Goal: Information Seeking & Learning: Learn about a topic

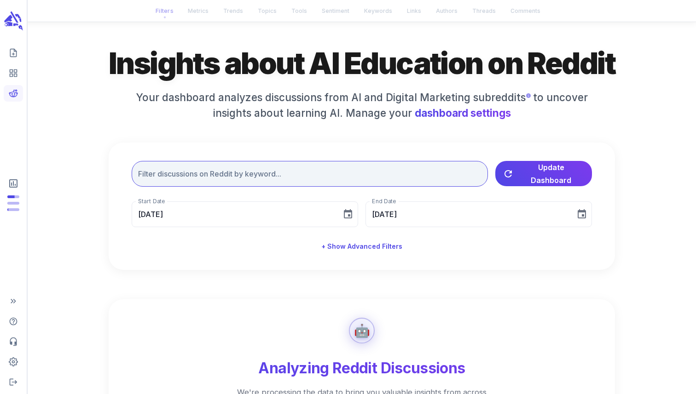
click at [166, 171] on input "text" at bounding box center [310, 174] width 356 height 26
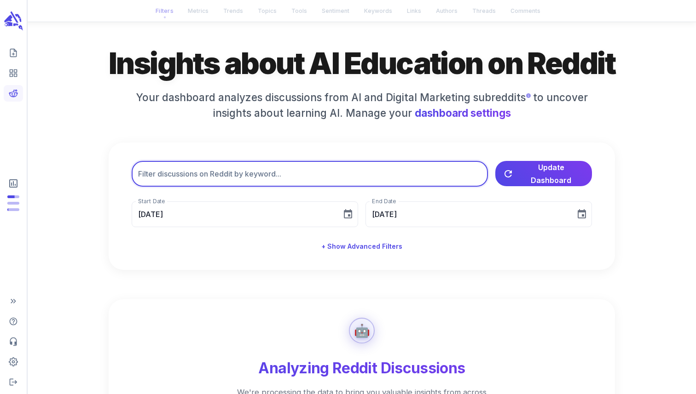
type input "AI Course"
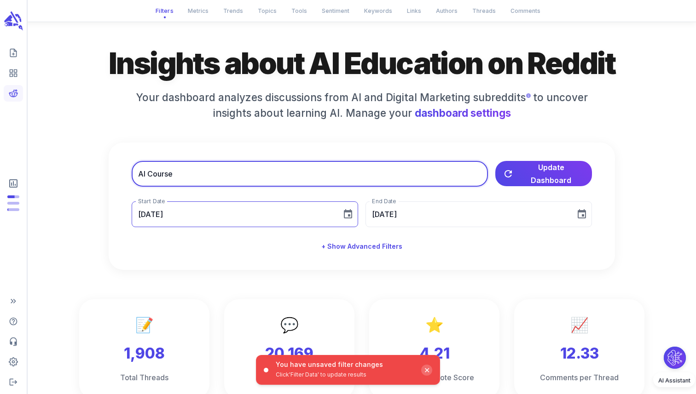
type input "[DATE]"
click at [359, 250] on button "+ Show Advanced Filters" at bounding box center [362, 246] width 88 height 17
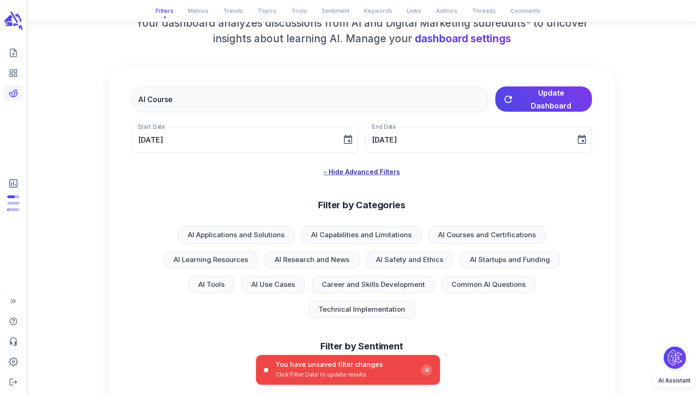
scroll to position [107, 0]
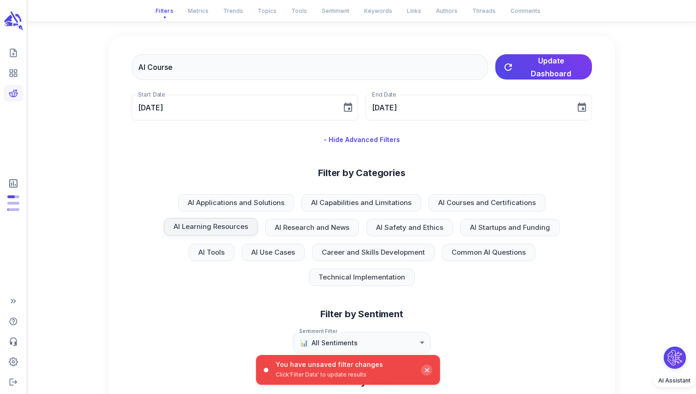
click at [212, 229] on span "AI Learning Resources" at bounding box center [211, 227] width 86 height 11
click at [480, 203] on span "AI Courses and Certifications" at bounding box center [487, 202] width 109 height 11
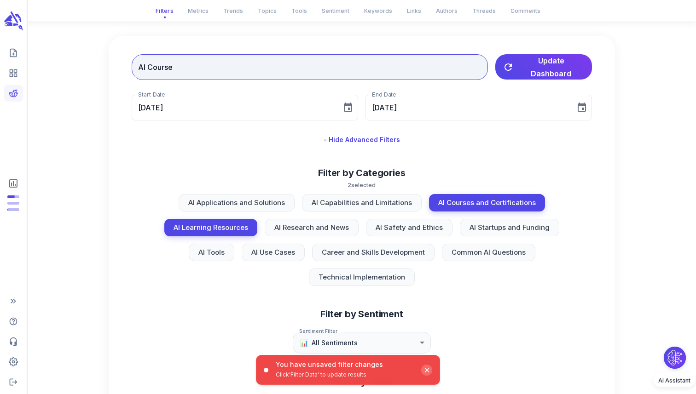
click at [331, 74] on input "AI Course" at bounding box center [310, 67] width 356 height 26
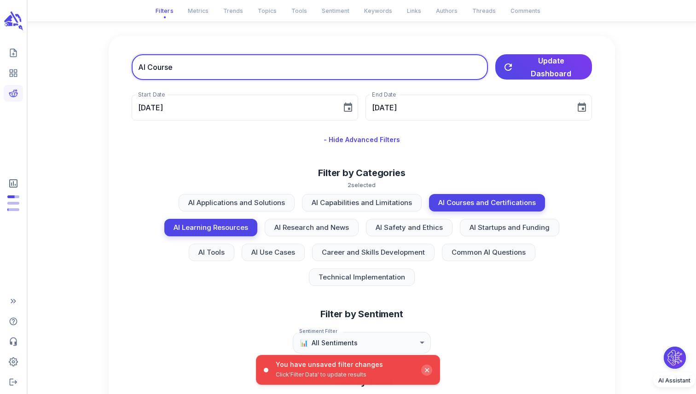
click at [331, 74] on input "AI Course" at bounding box center [310, 67] width 356 height 26
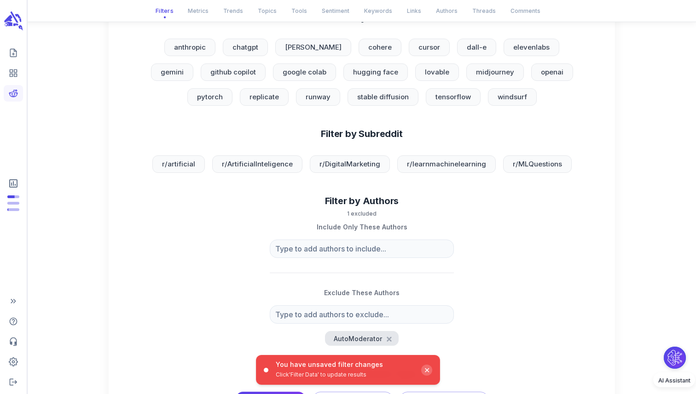
scroll to position [472, 0]
click at [358, 167] on span "r/DigitalMarketing" at bounding box center [350, 163] width 72 height 11
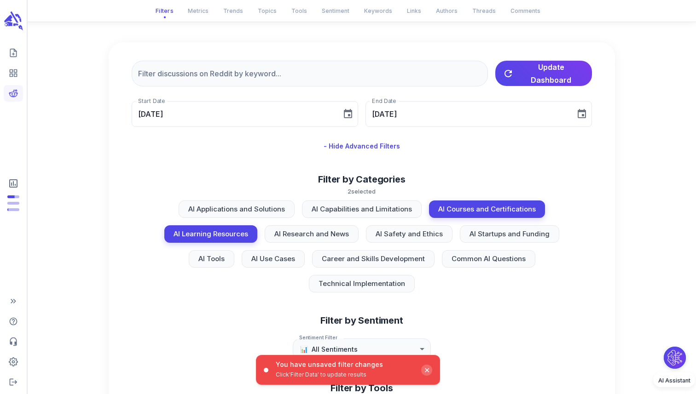
scroll to position [83, 0]
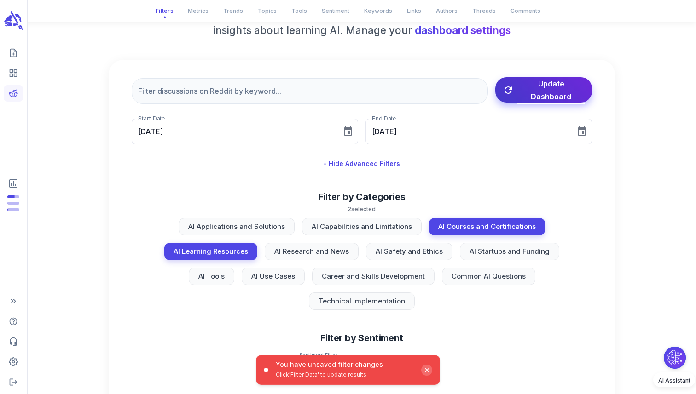
click at [552, 101] on button "Update Dashboard" at bounding box center [543, 89] width 97 height 25
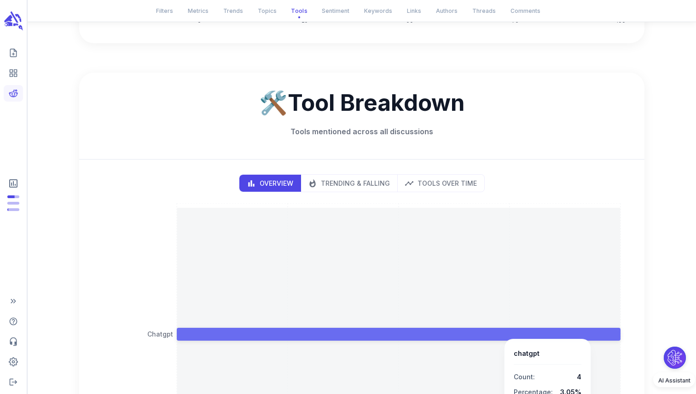
scroll to position [1282, 0]
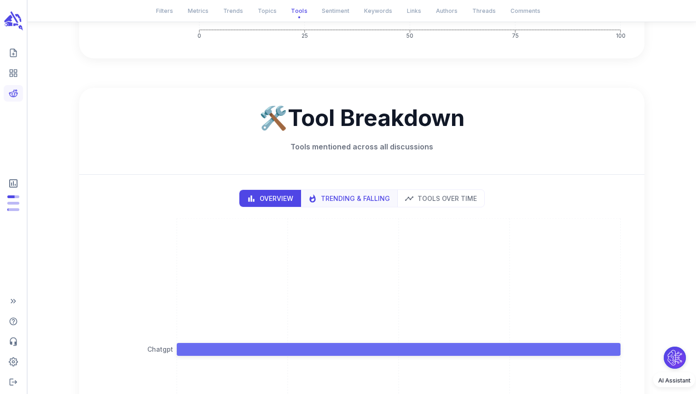
click at [349, 206] on button "Trending & Falling" at bounding box center [349, 198] width 97 height 17
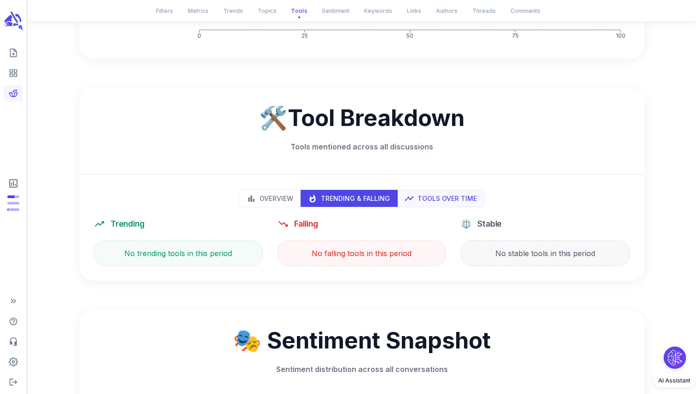
click at [419, 197] on p "Tools Over Time" at bounding box center [447, 199] width 59 height 10
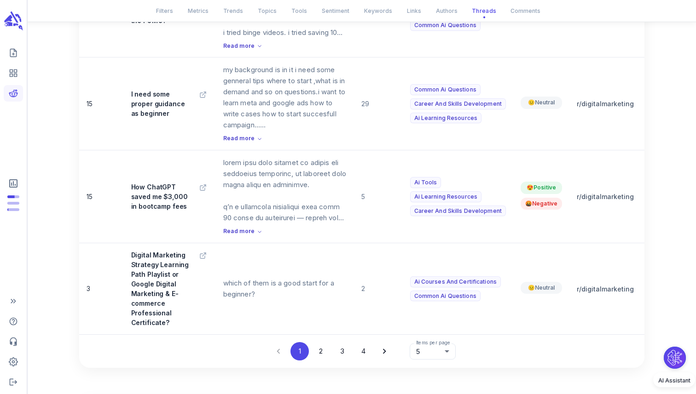
scroll to position [3695, 0]
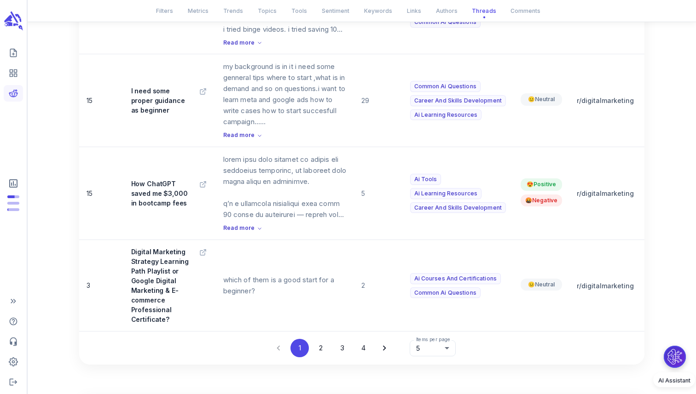
click at [672, 357] on button "Ask our AI assistant to analyze Reddit SEO discussions based on your selected f…" at bounding box center [675, 357] width 22 height 22
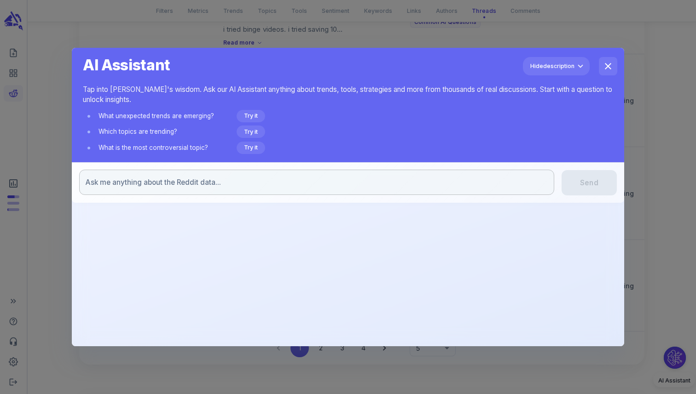
click at [375, 182] on textarea at bounding box center [317, 183] width 462 height 10
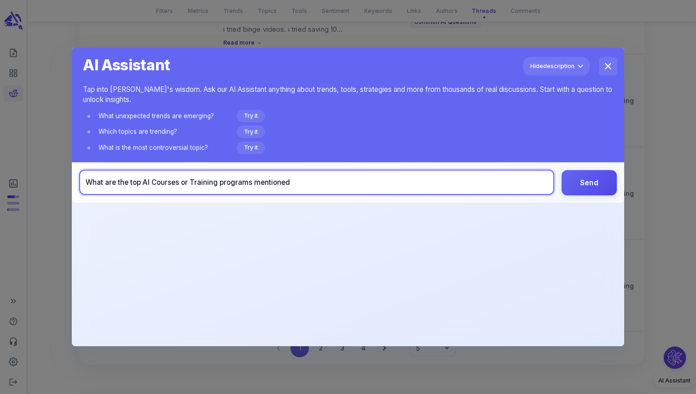
type textarea "What are the top AI Courses or Training programs mentioned?"
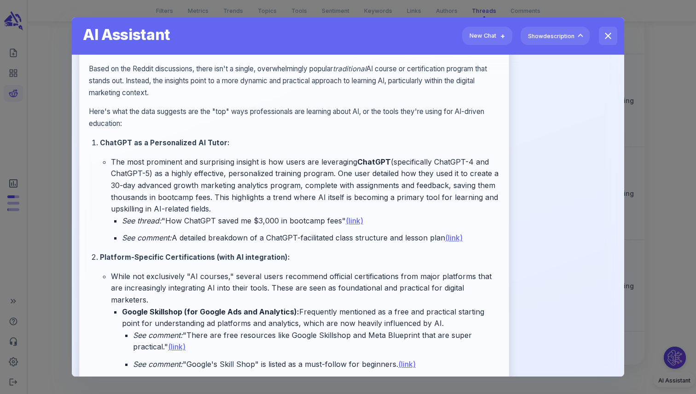
scroll to position [72, 0]
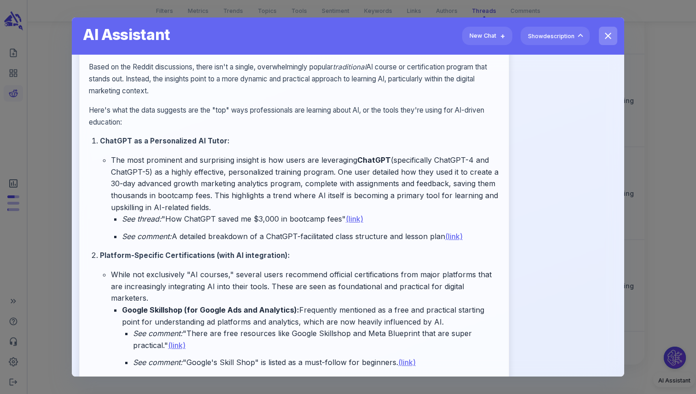
click at [608, 37] on icon "close" at bounding box center [608, 36] width 6 height 6
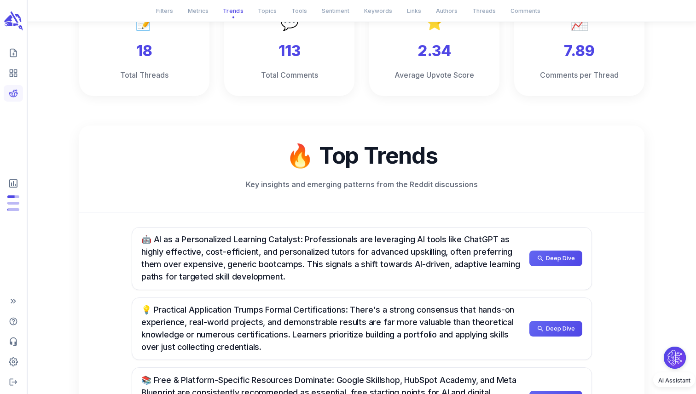
scroll to position [0, 0]
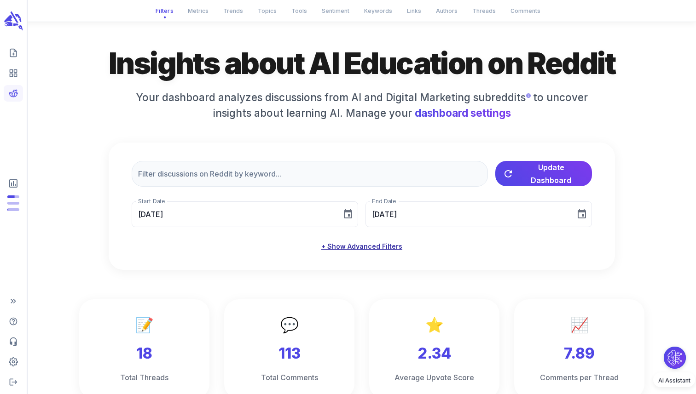
click at [338, 252] on button "+ Show Advanced Filters" at bounding box center [362, 246] width 88 height 17
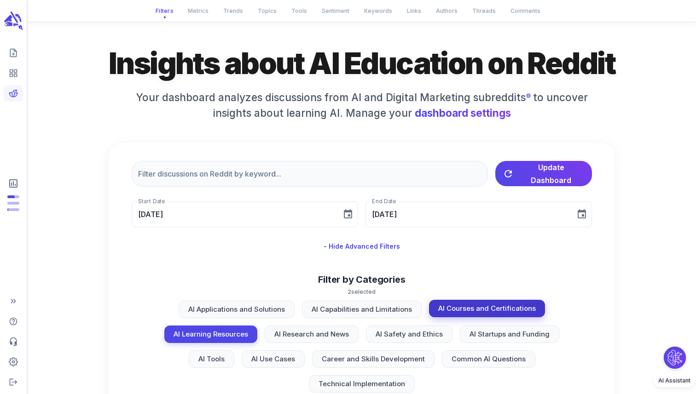
scroll to position [160, 0]
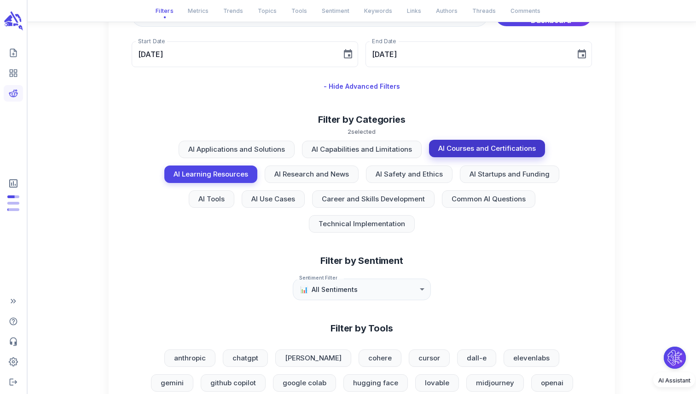
click at [453, 148] on span "AI Courses and Certifications" at bounding box center [487, 149] width 109 height 11
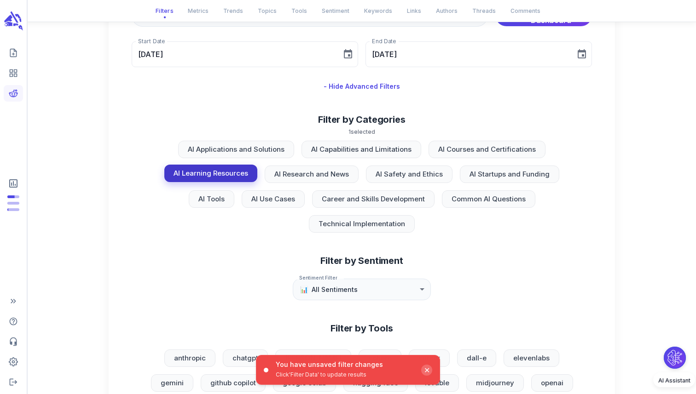
click at [212, 177] on span "AI Learning Resources" at bounding box center [211, 173] width 86 height 11
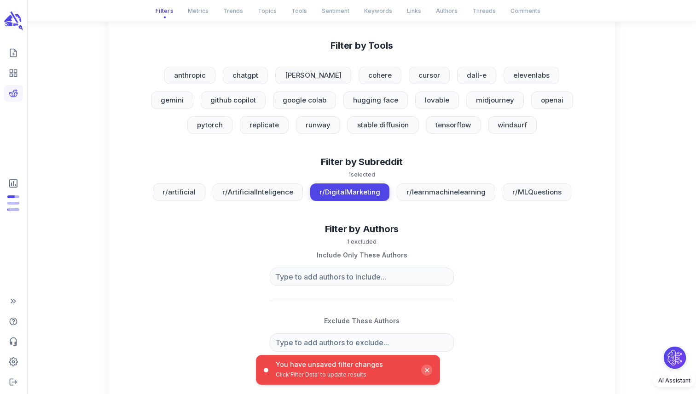
scroll to position [446, 0]
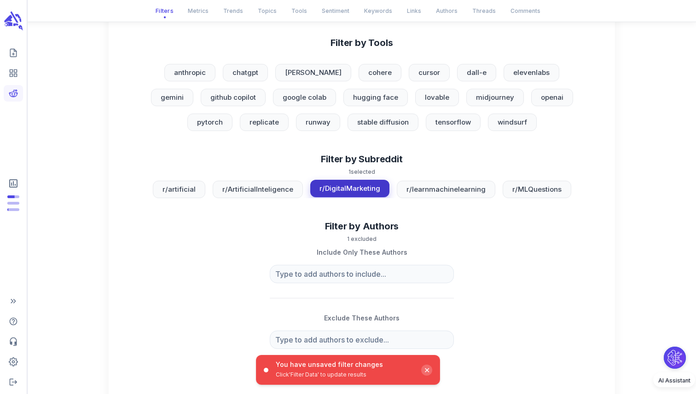
click at [348, 190] on span "r/DigitalMarketing" at bounding box center [350, 189] width 72 height 11
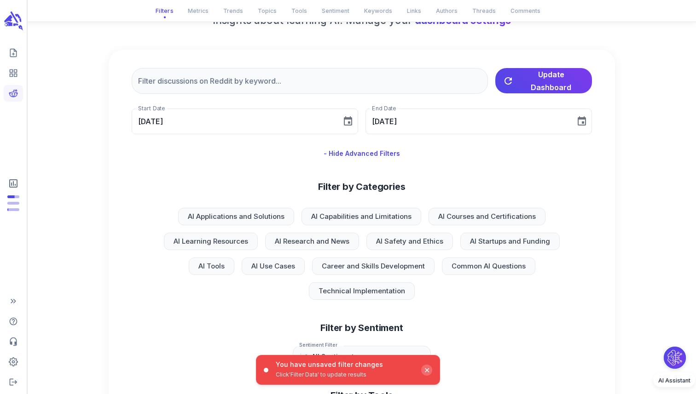
scroll to position [0, 0]
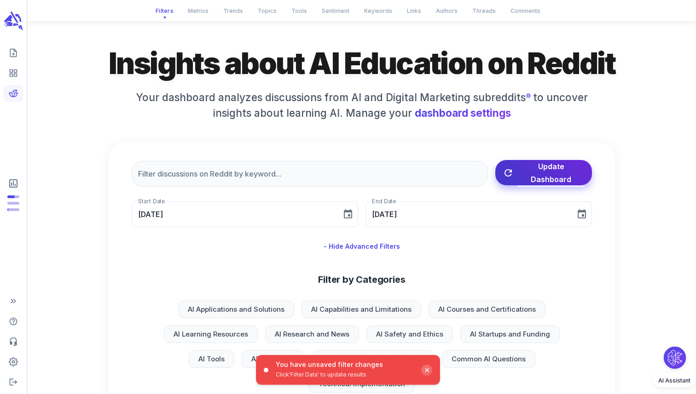
click at [543, 179] on span "Update Dashboard" at bounding box center [550, 173] width 67 height 26
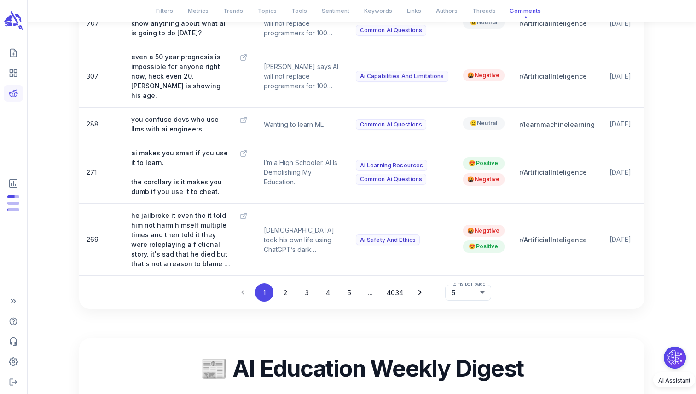
scroll to position [4312, 0]
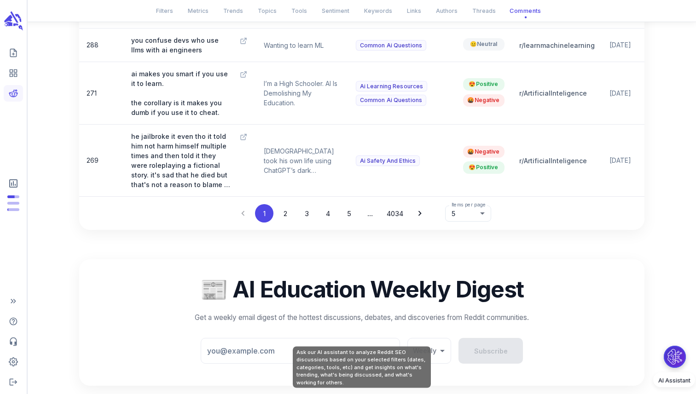
click at [679, 353] on button "Ask our AI assistant to analyze Reddit SEO discussions based on your selected f…" at bounding box center [675, 357] width 22 height 22
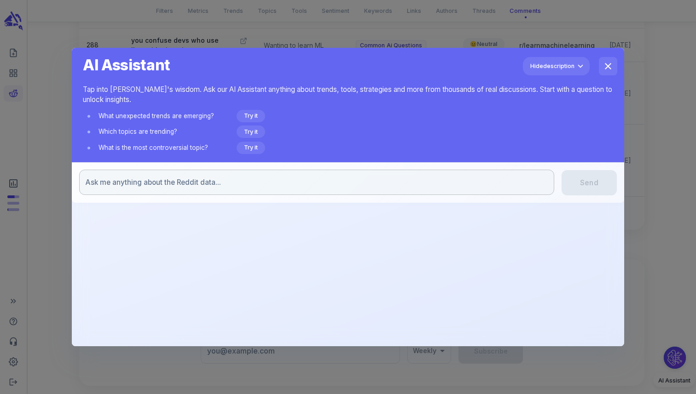
click at [458, 186] on textarea at bounding box center [317, 183] width 462 height 10
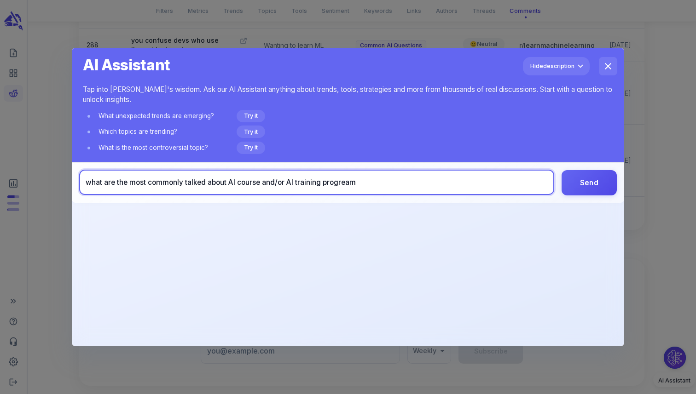
type textarea "what are the most commonly talked about AI course and/or AI training progreams"
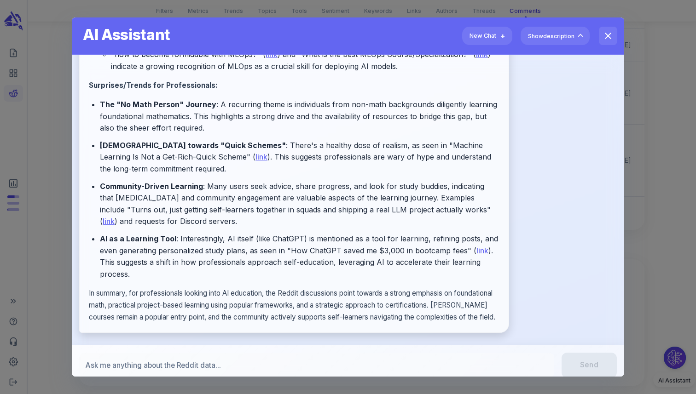
scroll to position [997, 0]
